Goal: Find specific page/section: Find specific page/section

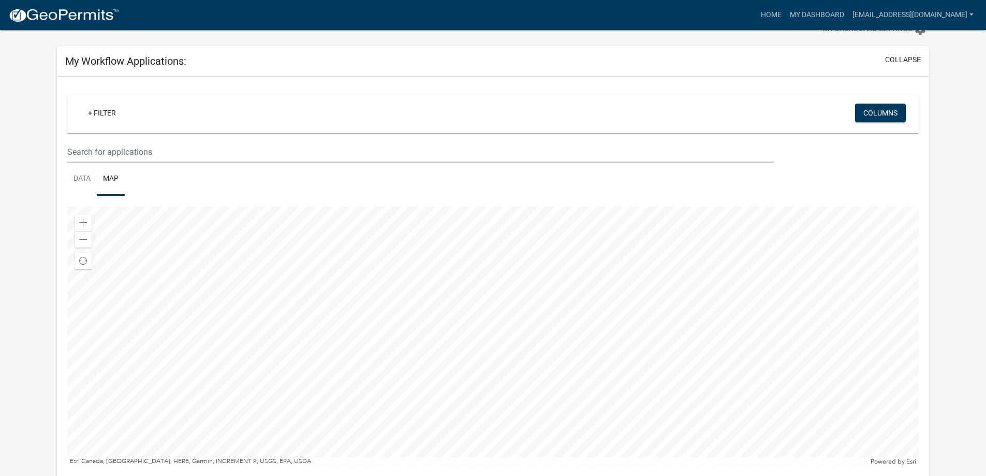
scroll to position [155, 0]
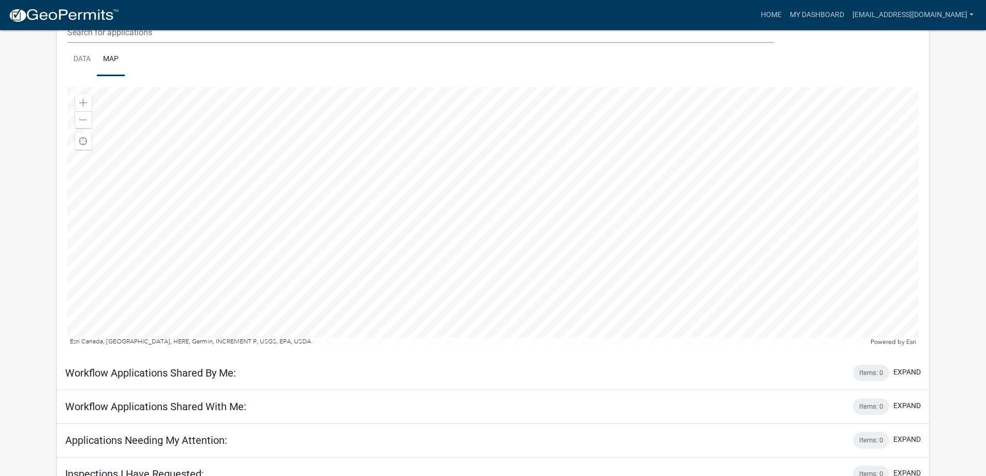
click at [465, 57] on ul "Data Map" at bounding box center [493, 59] width 852 height 33
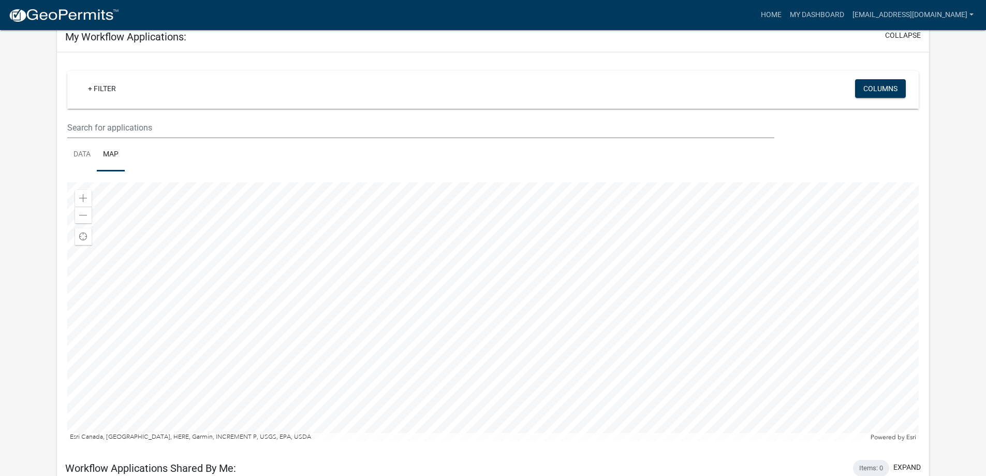
scroll to position [170, 0]
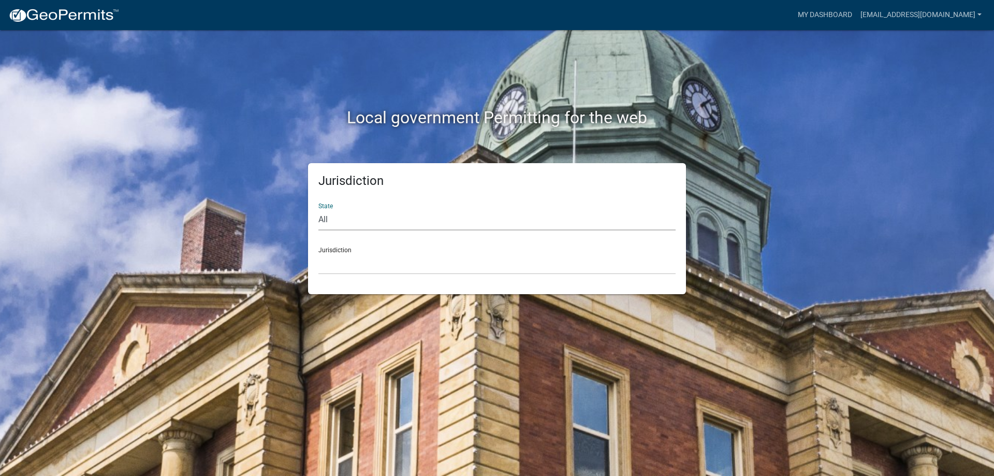
click at [421, 221] on select "All [US_STATE] [US_STATE] [US_STATE] [US_STATE] [US_STATE] [US_STATE] [US_STATE…" at bounding box center [496, 219] width 357 height 21
select select "[US_STATE]"
click at [318, 209] on select "All [US_STATE] [US_STATE] [US_STATE] [US_STATE] [US_STATE] [US_STATE] [US_STATE…" at bounding box center [496, 219] width 357 height 21
click at [424, 265] on select "[GEOGRAPHIC_DATA], [US_STATE] [GEOGRAPHIC_DATA], [US_STATE] [GEOGRAPHIC_DATA], …" at bounding box center [496, 263] width 357 height 21
click at [401, 267] on select "[GEOGRAPHIC_DATA], [US_STATE] [GEOGRAPHIC_DATA], [US_STATE] [GEOGRAPHIC_DATA], …" at bounding box center [496, 263] width 357 height 21
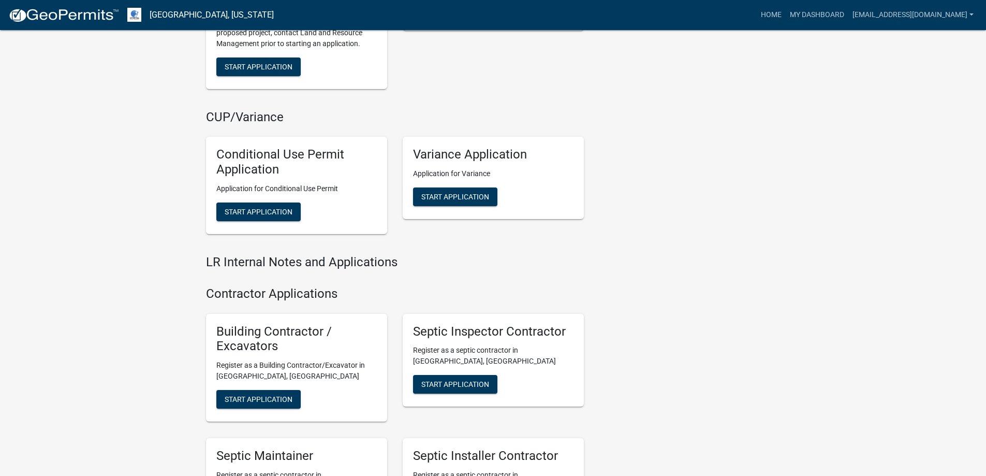
scroll to position [1292, 0]
